Goal: Transaction & Acquisition: Obtain resource

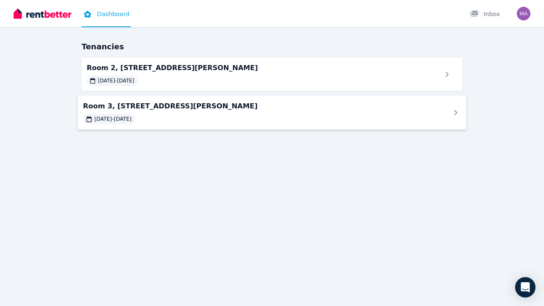
click at [190, 111] on span "Room 3, [STREET_ADDRESS][PERSON_NAME]" at bounding box center [261, 106] width 357 height 10
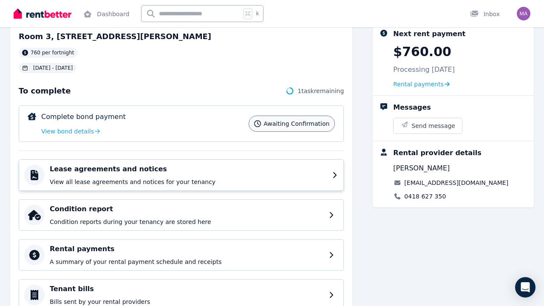
scroll to position [51, 0]
click at [244, 176] on div "Lease agreements and notices View all lease agreements and notices for your ten…" at bounding box center [188, 175] width 277 height 22
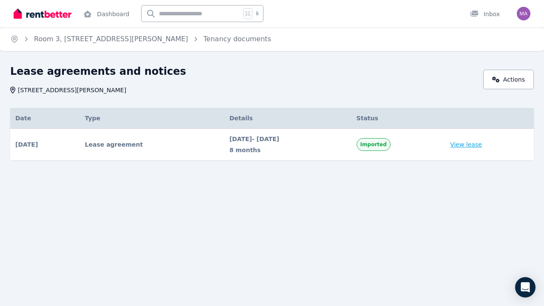
click at [474, 145] on link "View lease" at bounding box center [466, 144] width 32 height 8
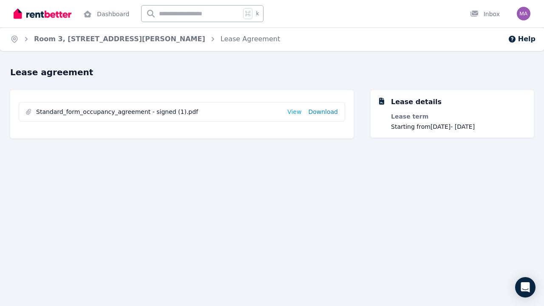
click at [320, 111] on link "Download" at bounding box center [323, 111] width 30 height 8
click at [299, 112] on link "View" at bounding box center [294, 111] width 14 height 8
